Goal: Navigation & Orientation: Find specific page/section

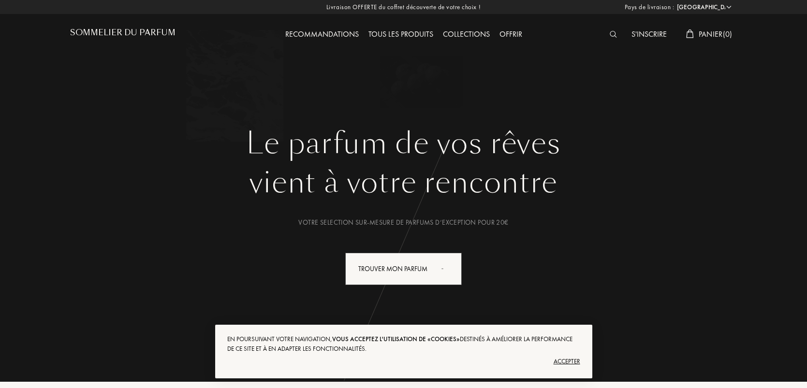
select select "FR"
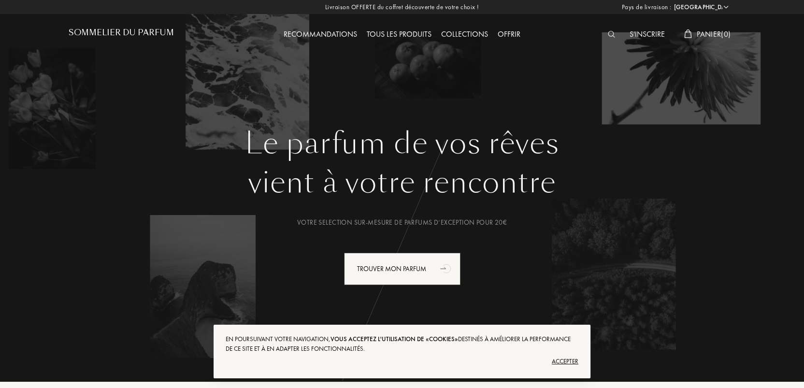
click at [727, 8] on select "Afghanistan Afrique du Sud Albanie Algérie Allemagne Andorre Angola Anguilla An…" at bounding box center [701, 7] width 58 height 10
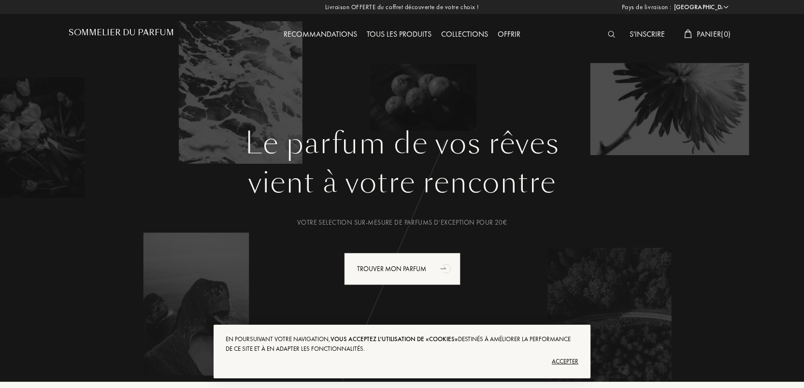
click at [563, 363] on div "Accepter" at bounding box center [402, 361] width 353 height 15
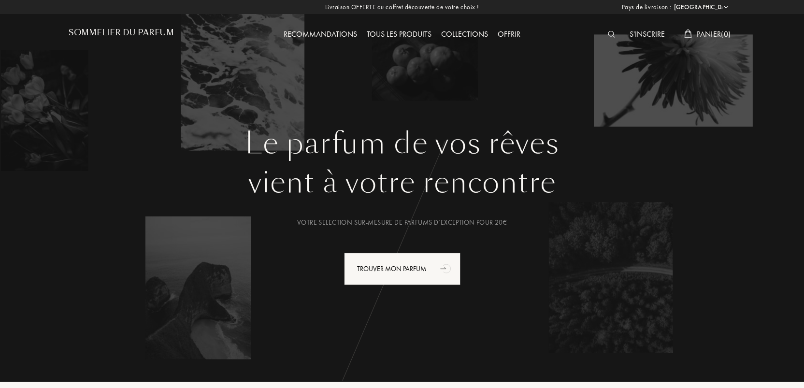
click at [610, 33] on img at bounding box center [611, 34] width 7 height 7
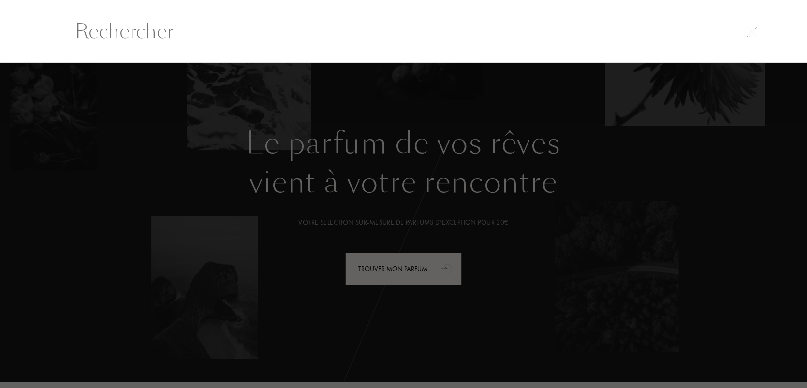
click at [751, 29] on img at bounding box center [751, 32] width 10 height 10
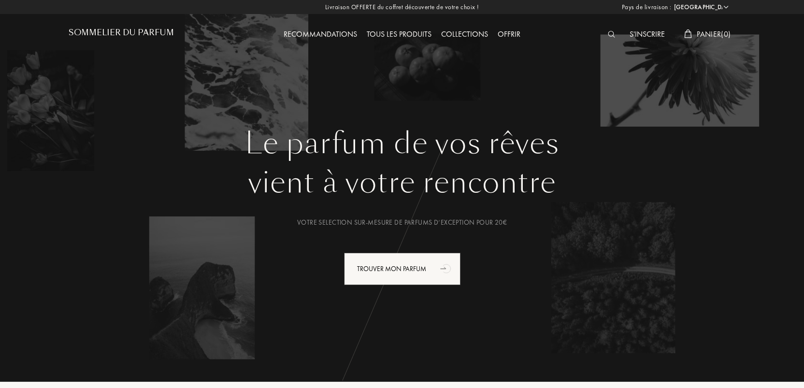
click at [707, 35] on span "Panier ( 0 )" at bounding box center [714, 34] width 34 height 10
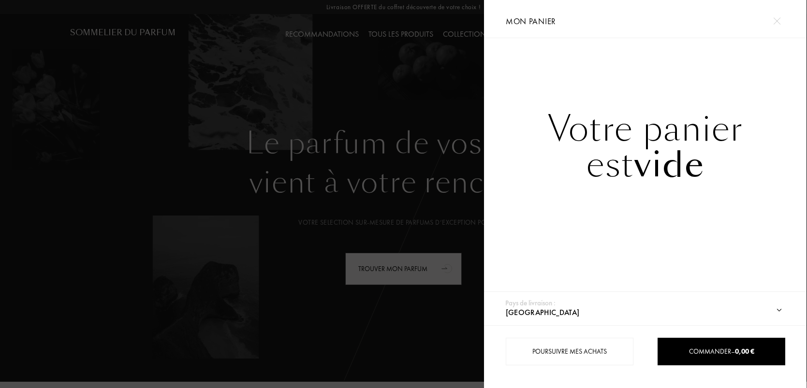
click at [777, 22] on img at bounding box center [776, 20] width 7 height 7
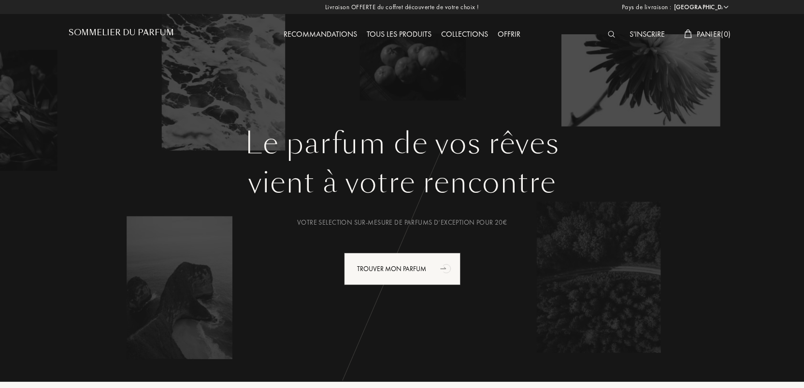
click at [146, 32] on h1 "Sommelier du Parfum" at bounding box center [121, 32] width 105 height 9
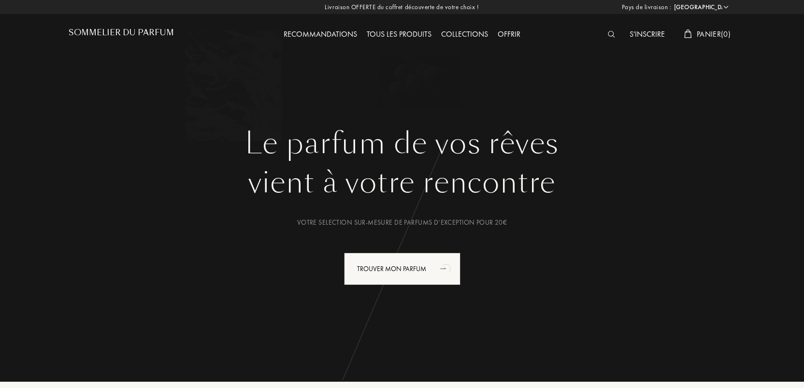
select select "FR"
